Goal: Check status: Check status

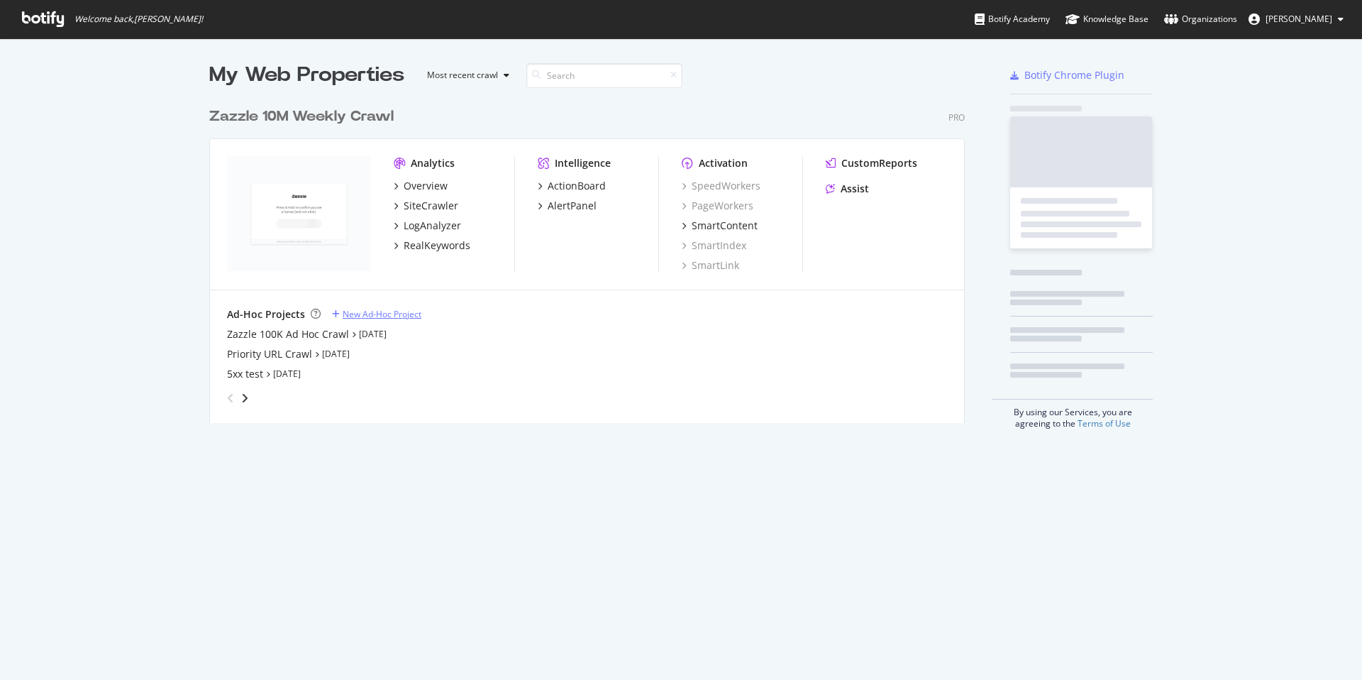
scroll to position [669, 1341]
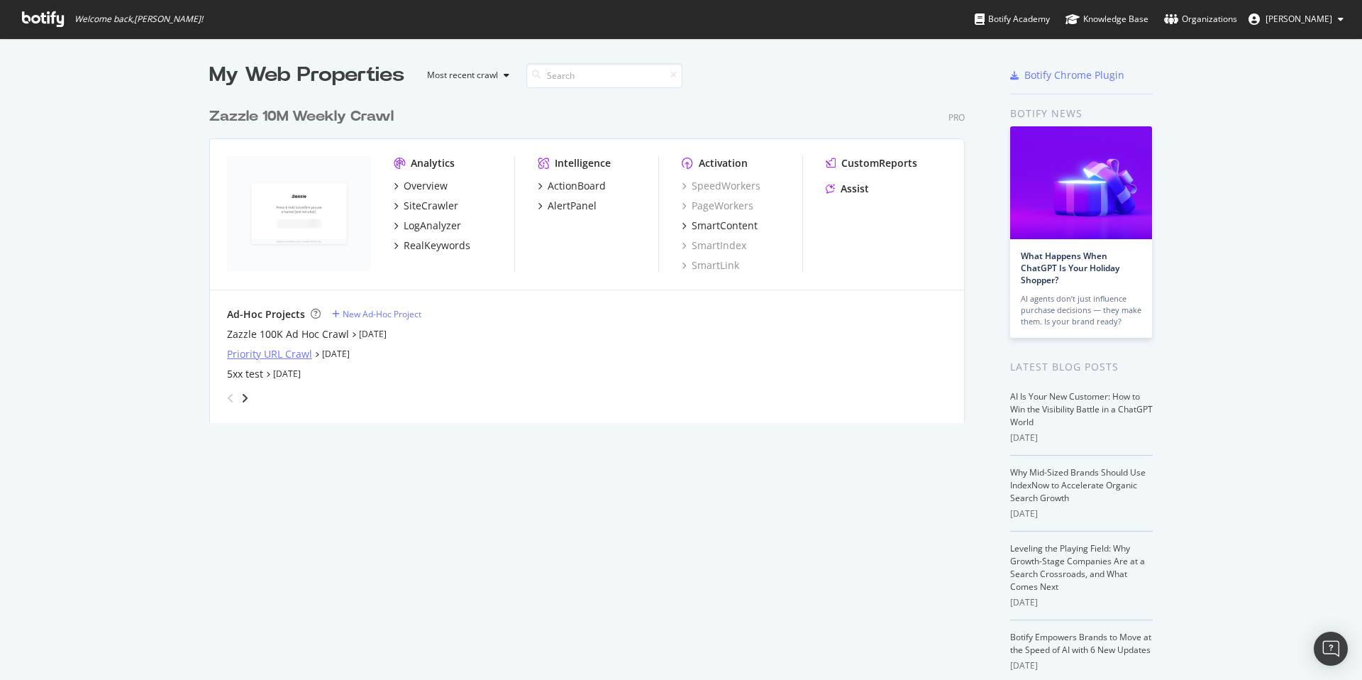
click at [289, 358] on div "Priority URL Crawl" at bounding box center [269, 354] width 85 height 14
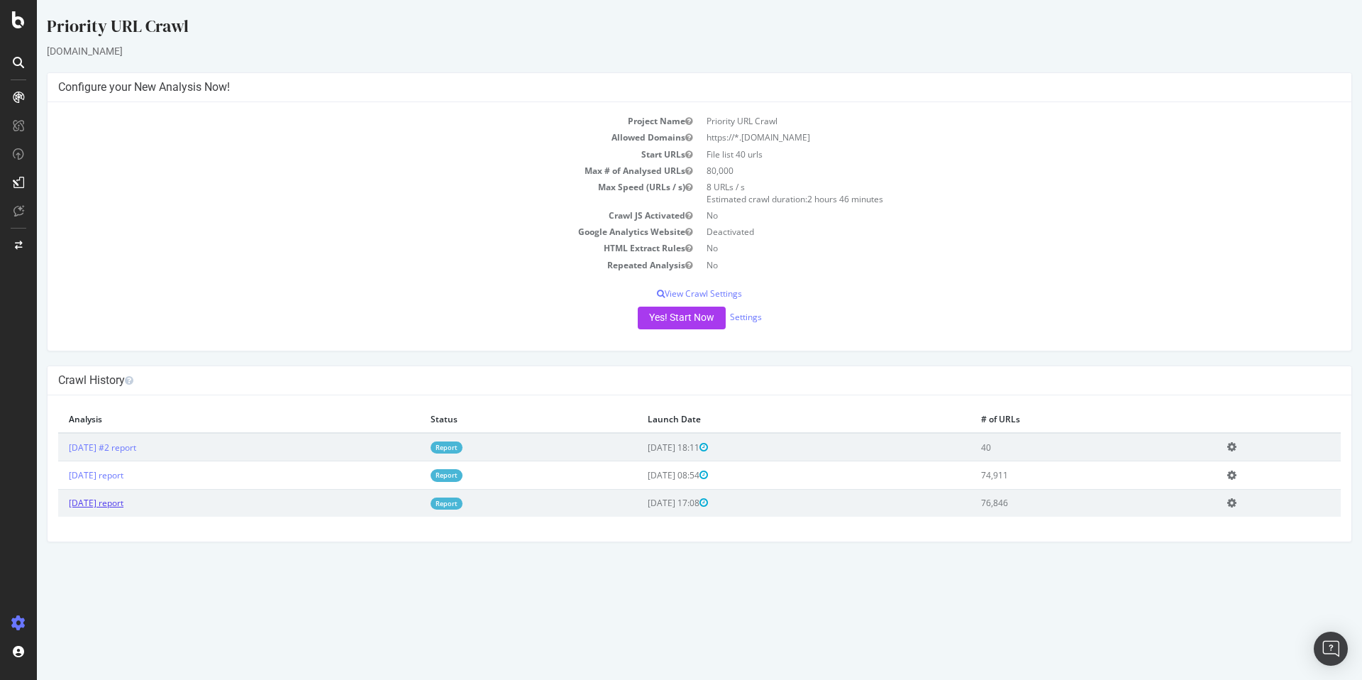
click at [123, 504] on link "[DATE] report" at bounding box center [96, 503] width 55 height 12
